Goal: Task Accomplishment & Management: Manage account settings

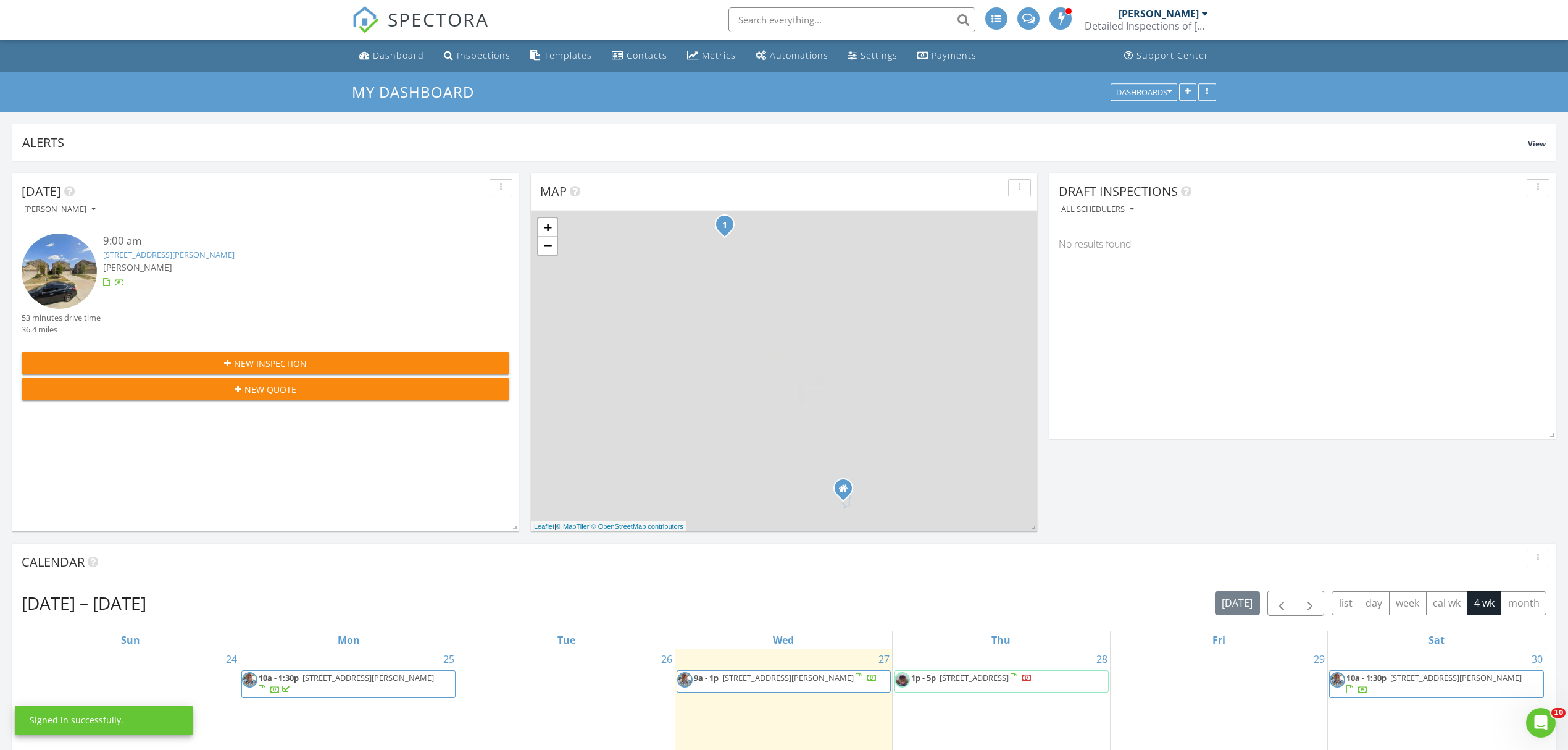
scroll to position [247, 0]
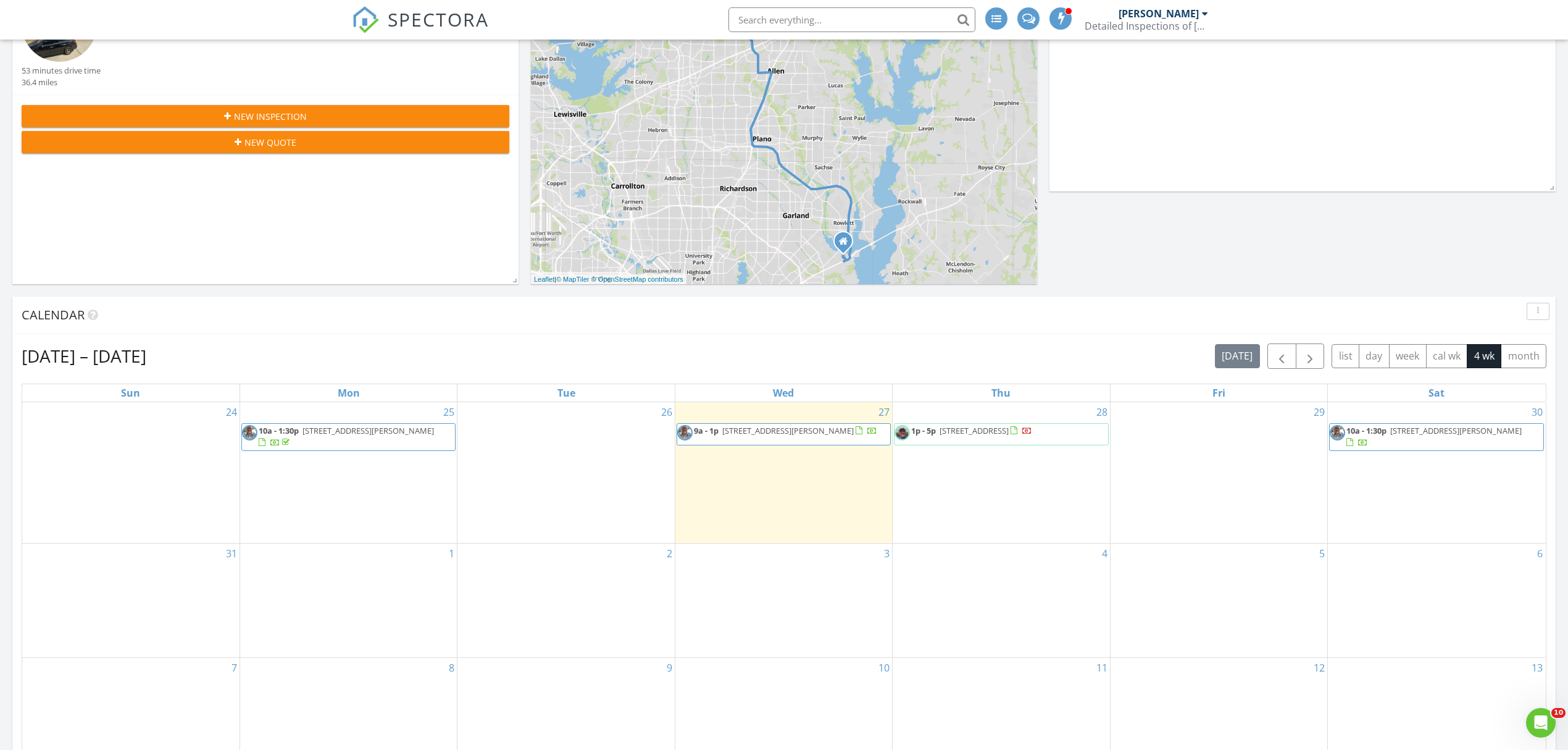
click at [811, 434] on span "604 Grand Falls Ln, McKinney 75071" at bounding box center [788, 431] width 132 height 11
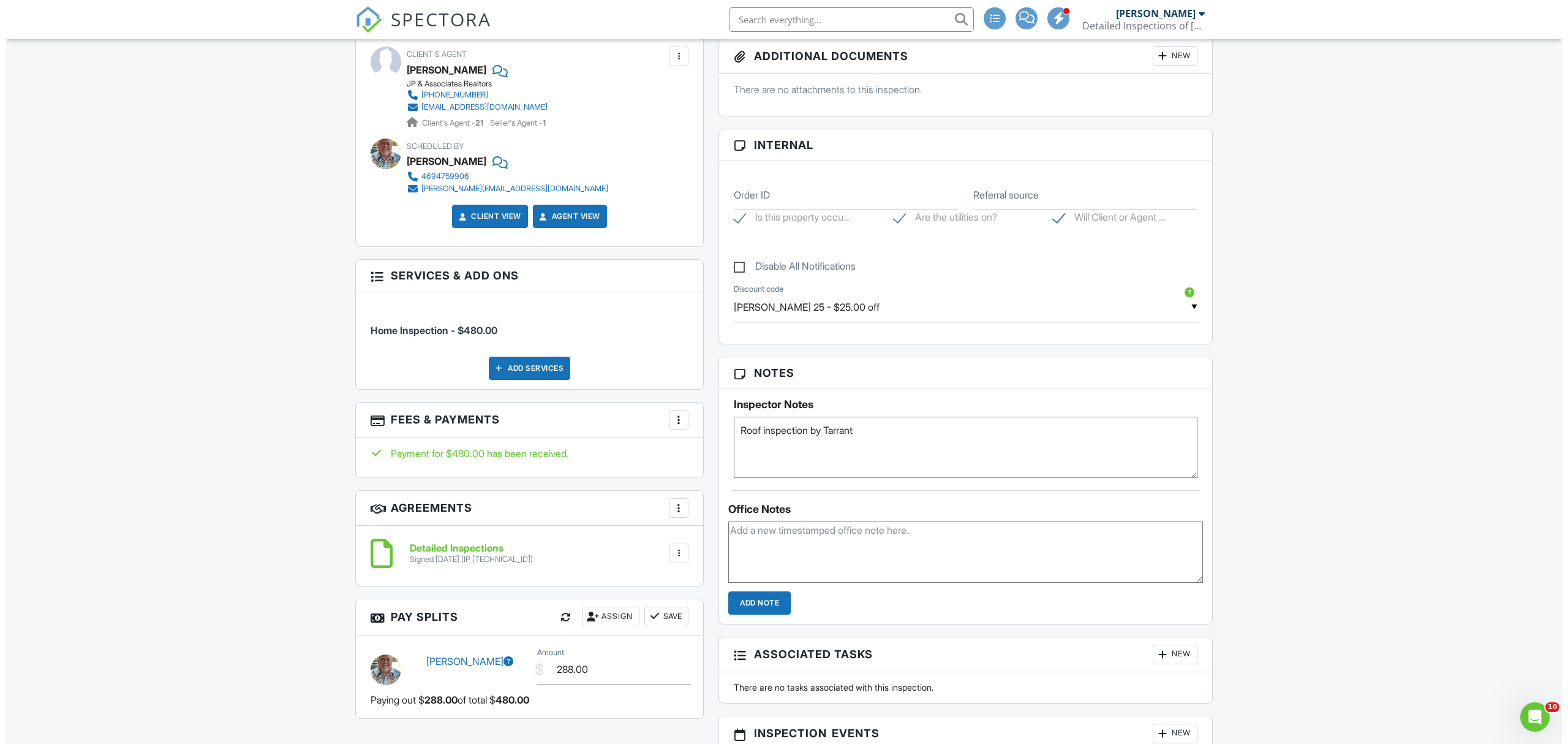
scroll to position [327, 0]
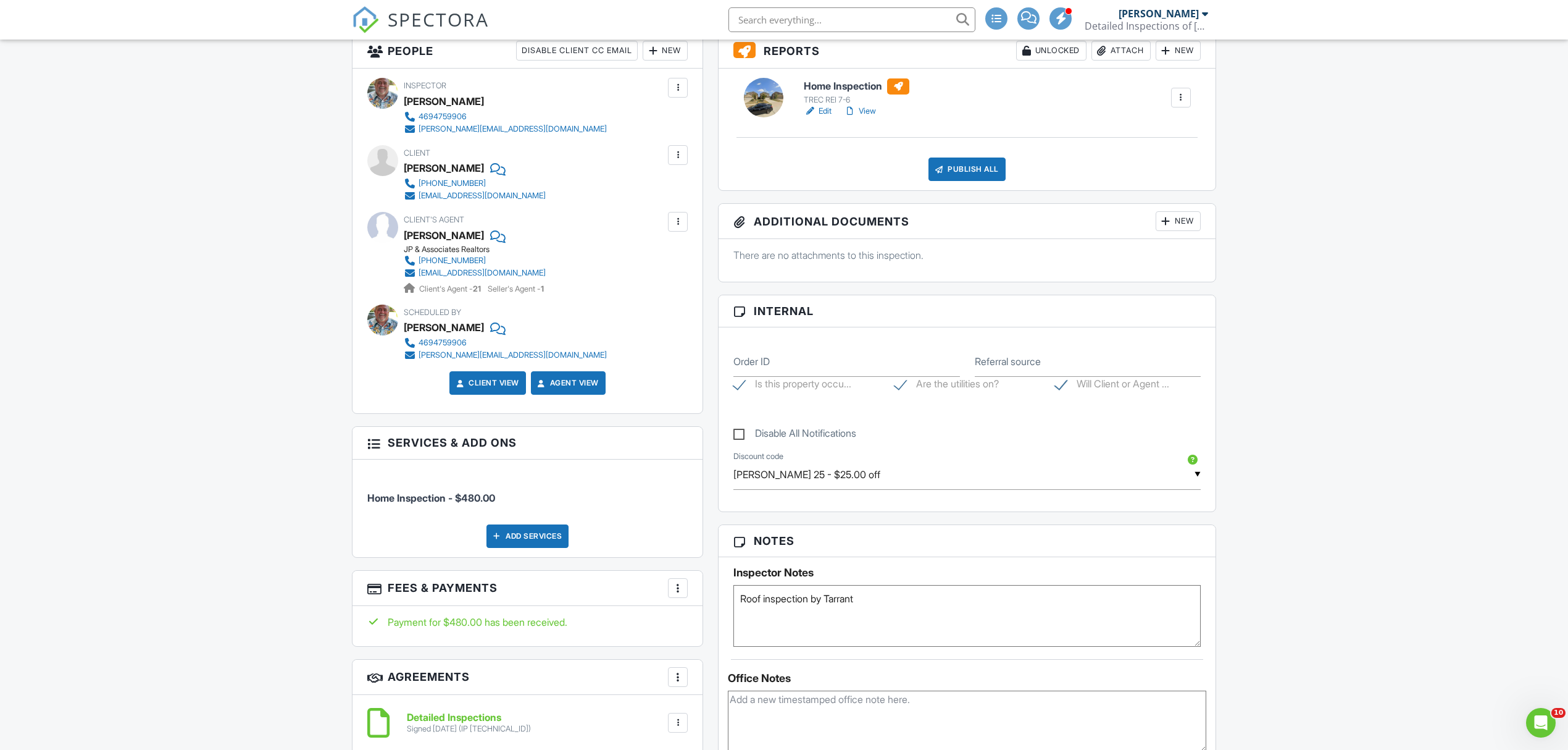
click at [1183, 221] on div "New" at bounding box center [1178, 221] width 45 height 20
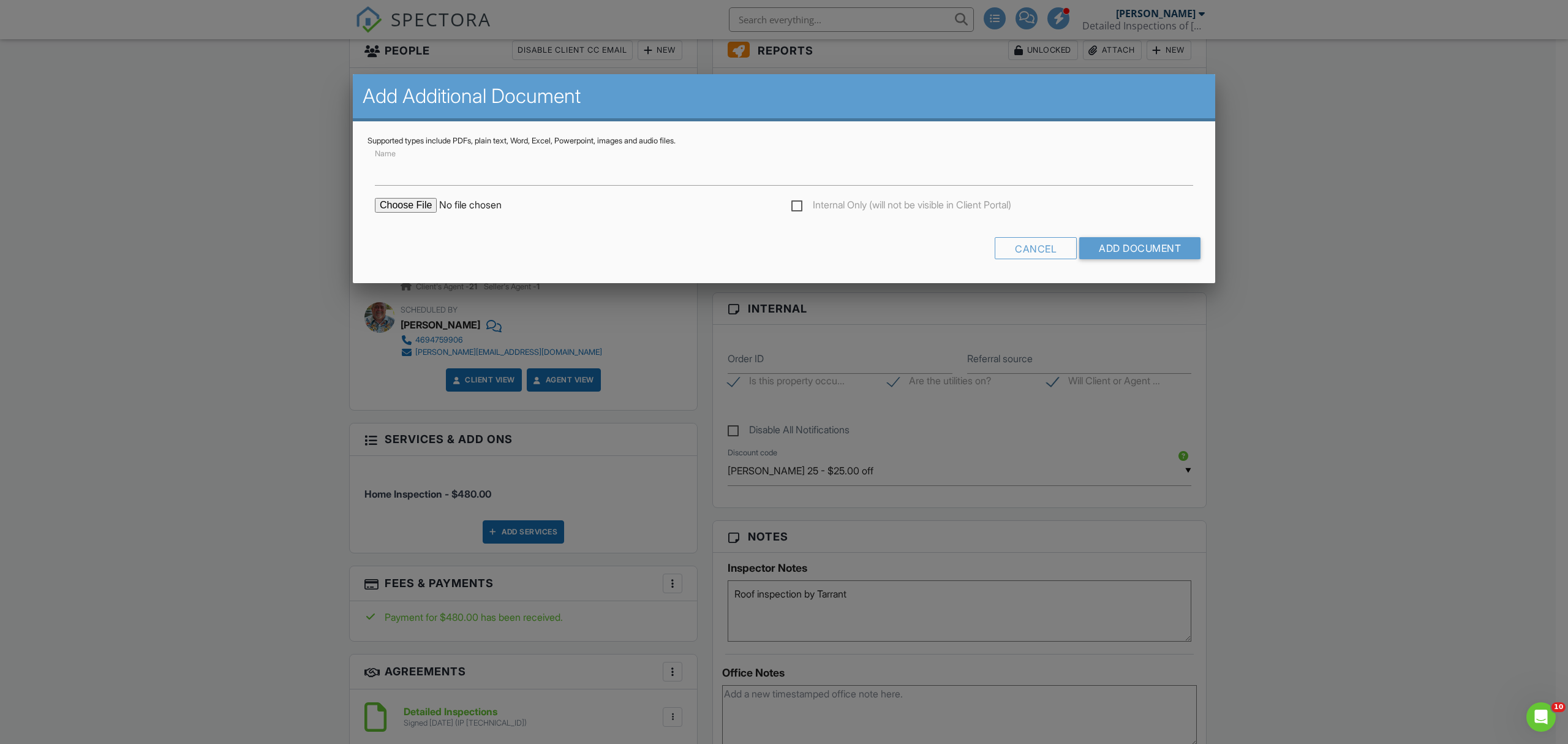
click at [407, 207] on input "file" at bounding box center [479, 205] width 209 height 15
type input "C:\fakepath\Roof_Report (1).pdf"
click at [485, 175] on input "Name" at bounding box center [784, 171] width 818 height 30
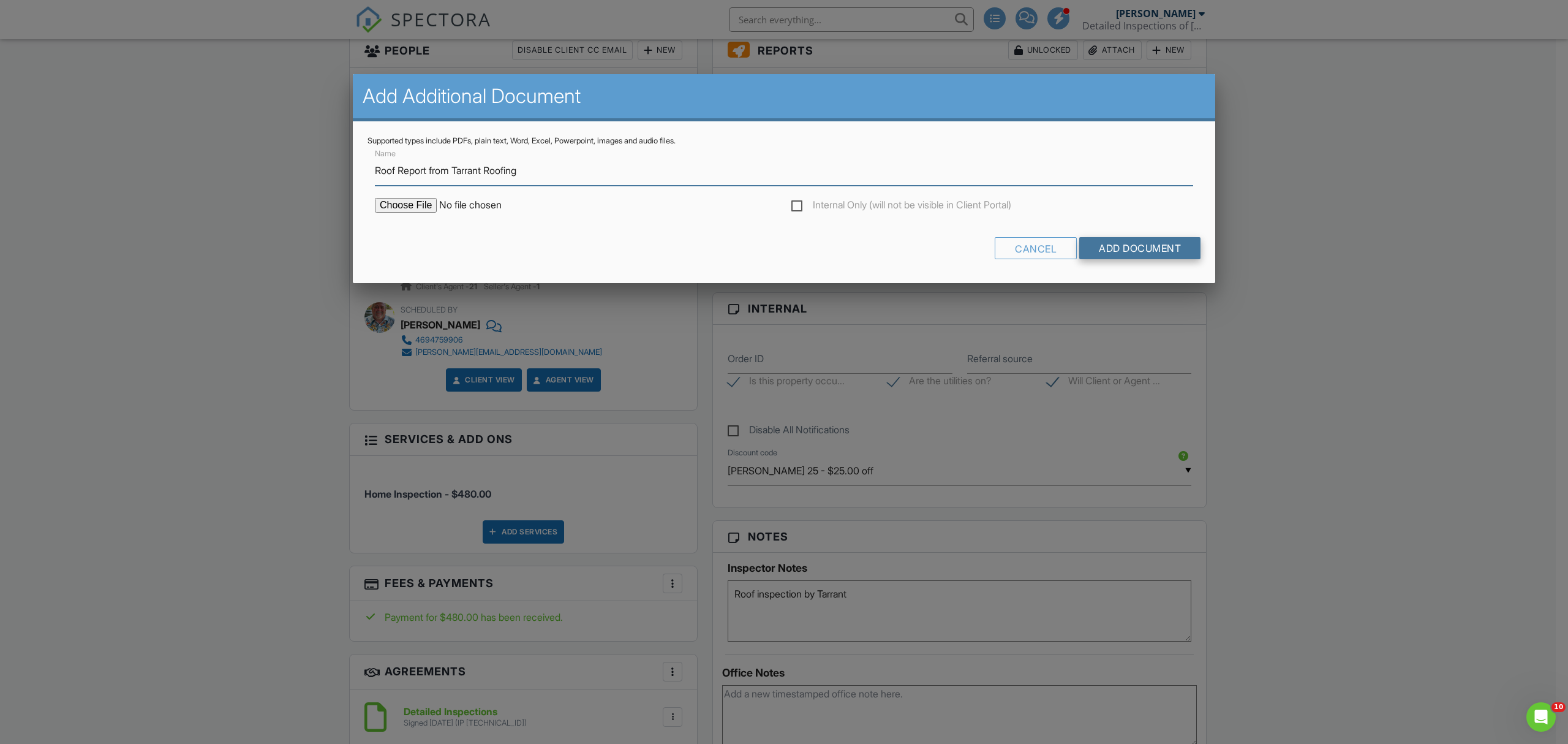
type input "Roof Report from Tarrant Roofing"
click at [1128, 245] on input "Add Document" at bounding box center [1140, 248] width 122 height 22
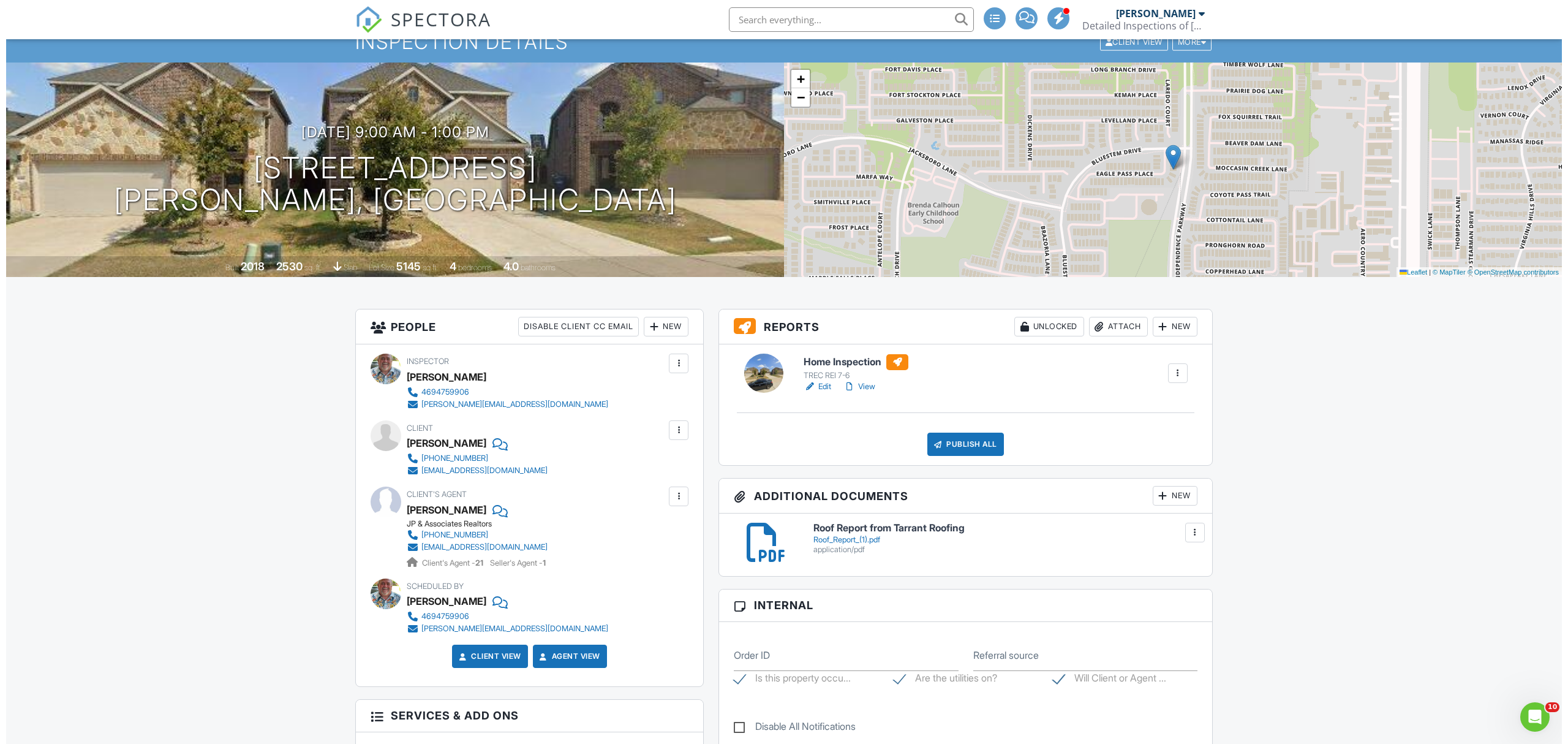
scroll to position [48, 0]
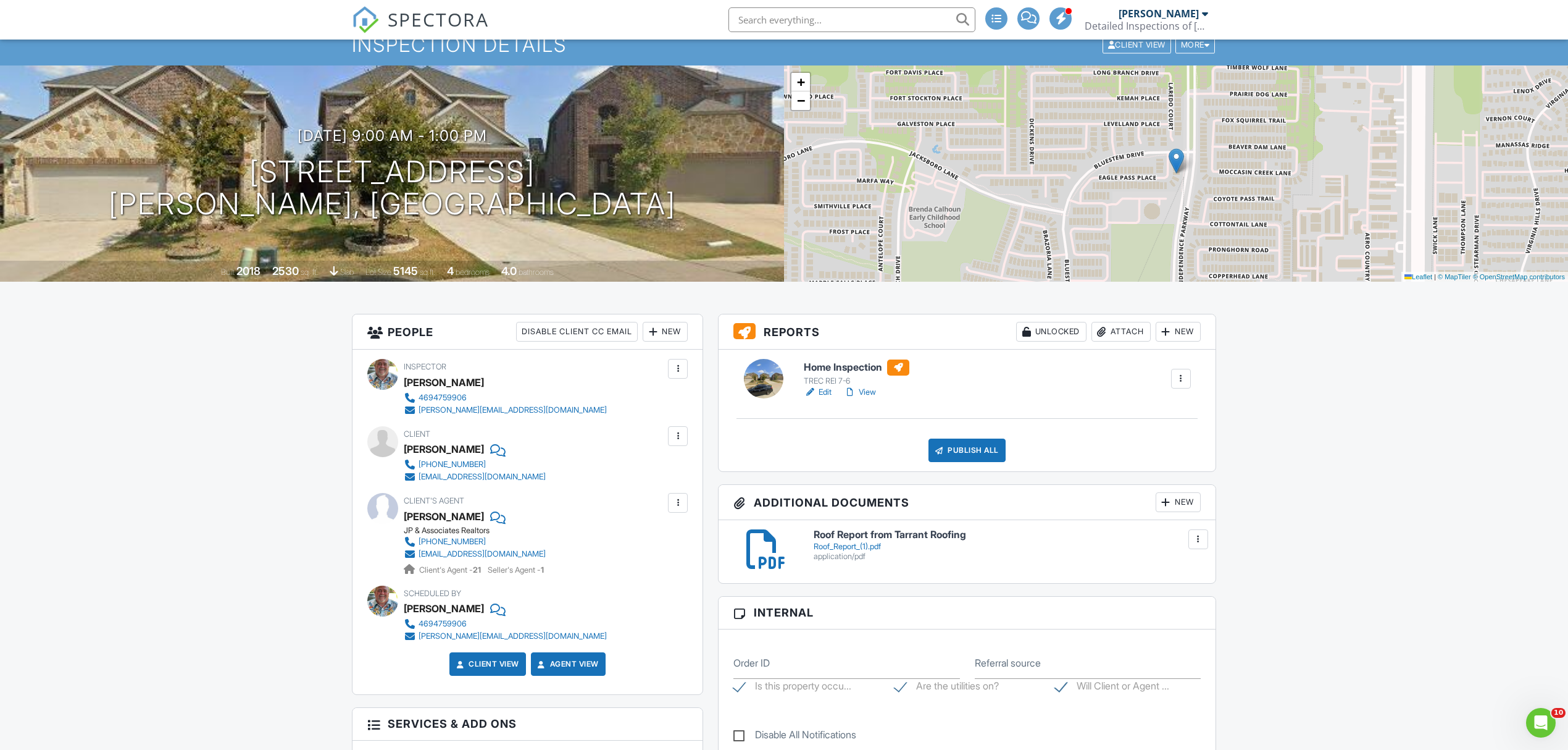
click at [952, 441] on div "Publish All" at bounding box center [967, 451] width 77 height 24
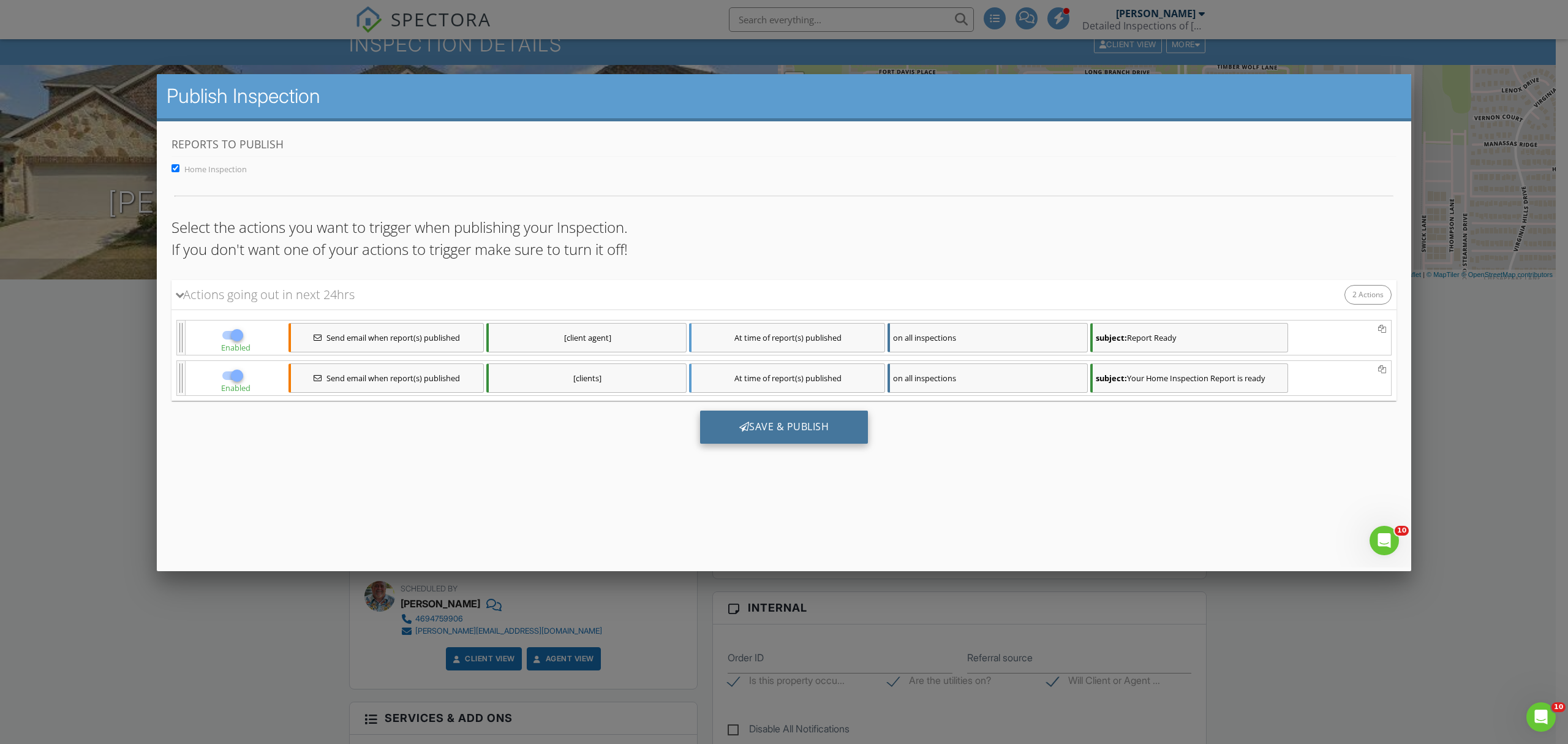
scroll to position [0, 0]
click at [743, 420] on div "Save & Publish" at bounding box center [784, 427] width 169 height 33
